Goal: Information Seeking & Learning: Check status

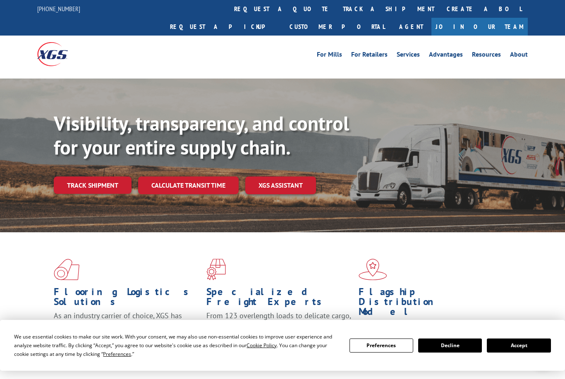
scroll to position [7, 0]
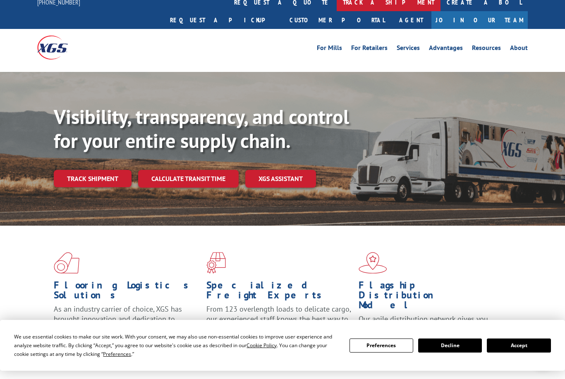
click at [337, 6] on link "track a shipment" at bounding box center [389, 2] width 104 height 18
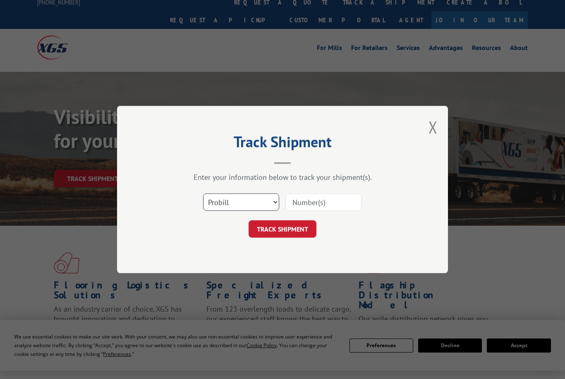
click at [271, 203] on select "Select category... Probill BOL PO" at bounding box center [241, 202] width 76 height 17
click at [300, 203] on input at bounding box center [323, 202] width 76 height 17
type input "191200"
click at [300, 229] on button "TRACK SHIPMENT" at bounding box center [283, 228] width 68 height 17
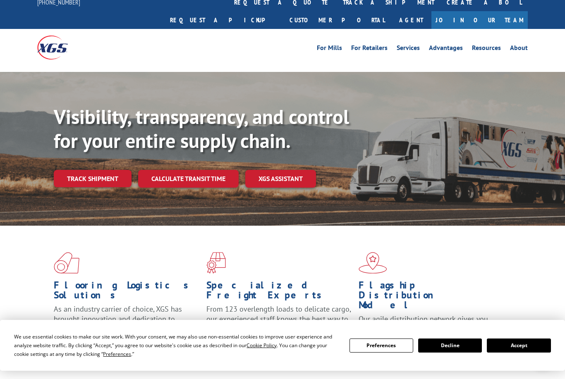
scroll to position [0, 0]
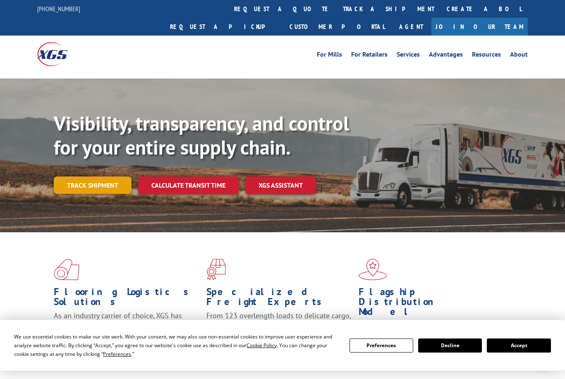
click at [115, 177] on link "Track shipment" at bounding box center [93, 185] width 78 height 17
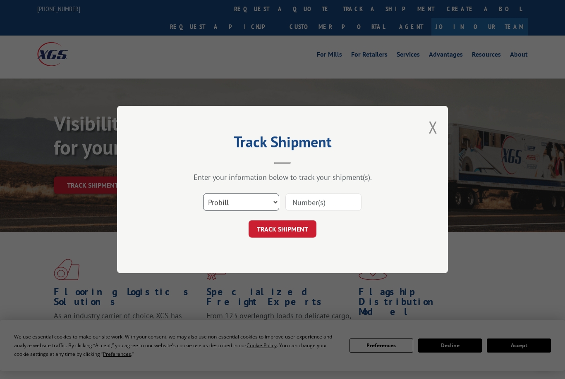
click at [265, 205] on select "Select category... Probill BOL PO" at bounding box center [241, 202] width 76 height 17
select select "bol"
click at [309, 206] on input at bounding box center [323, 202] width 76 height 17
type input "191200"
click at [312, 232] on button "TRACK SHIPMENT" at bounding box center [283, 228] width 68 height 17
